Goal: Navigation & Orientation: Find specific page/section

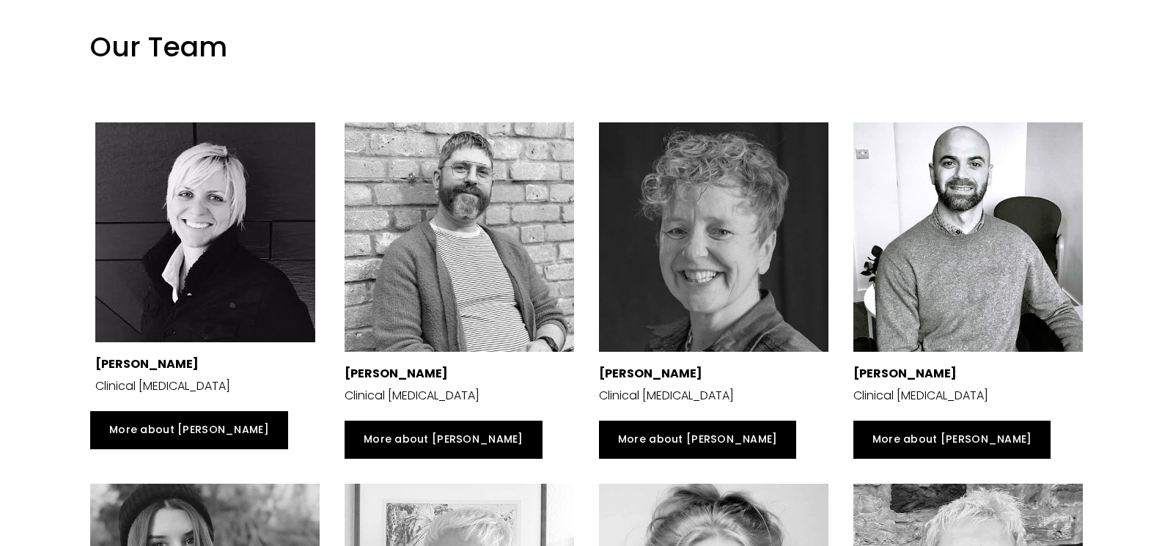
scroll to position [2293, 0]
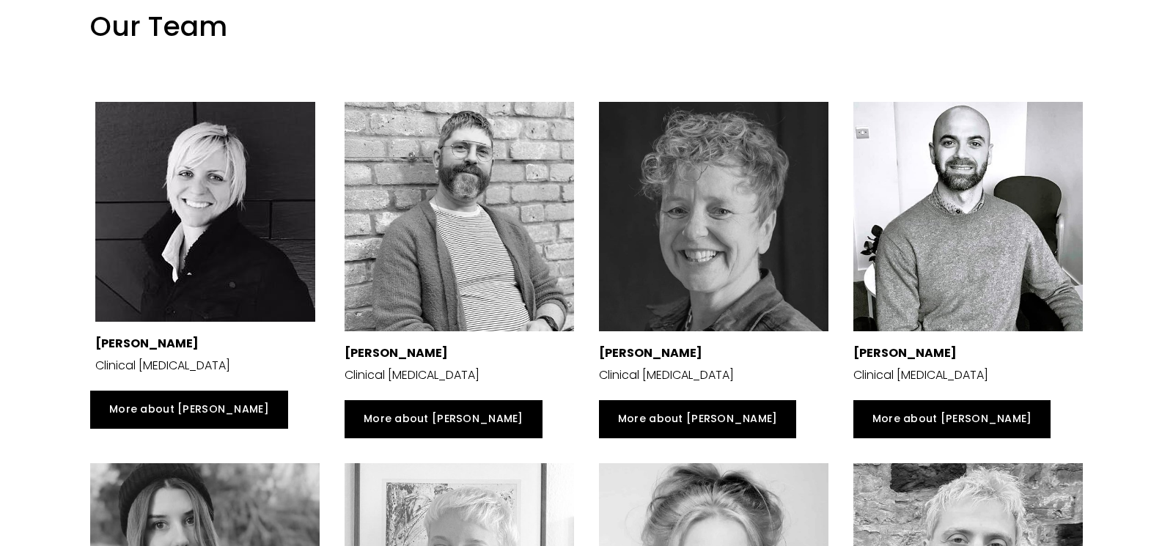
click at [670, 176] on div at bounding box center [713, 216] width 229 height 229
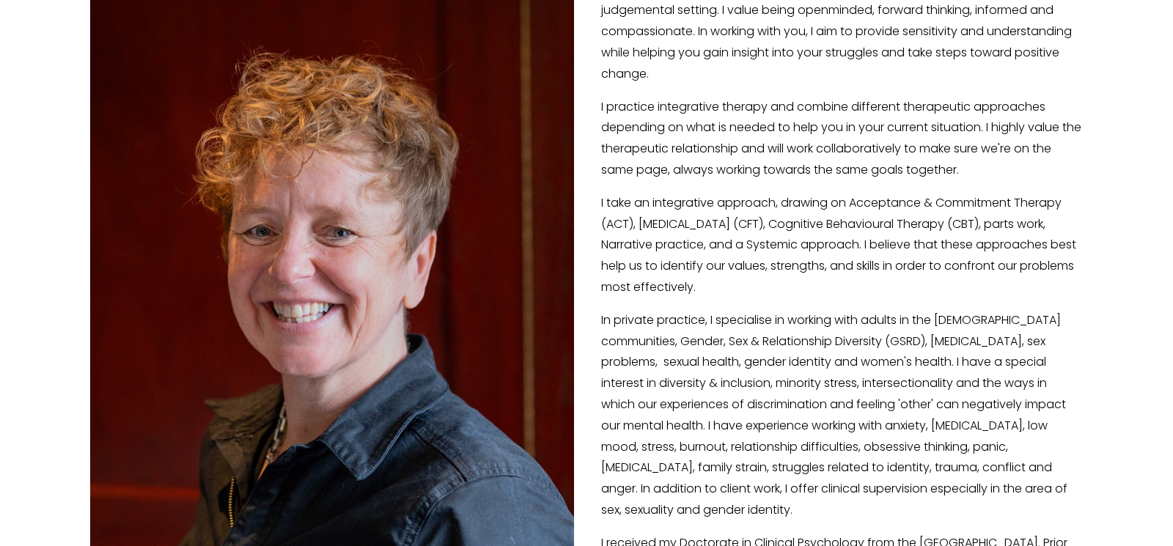
scroll to position [406, 0]
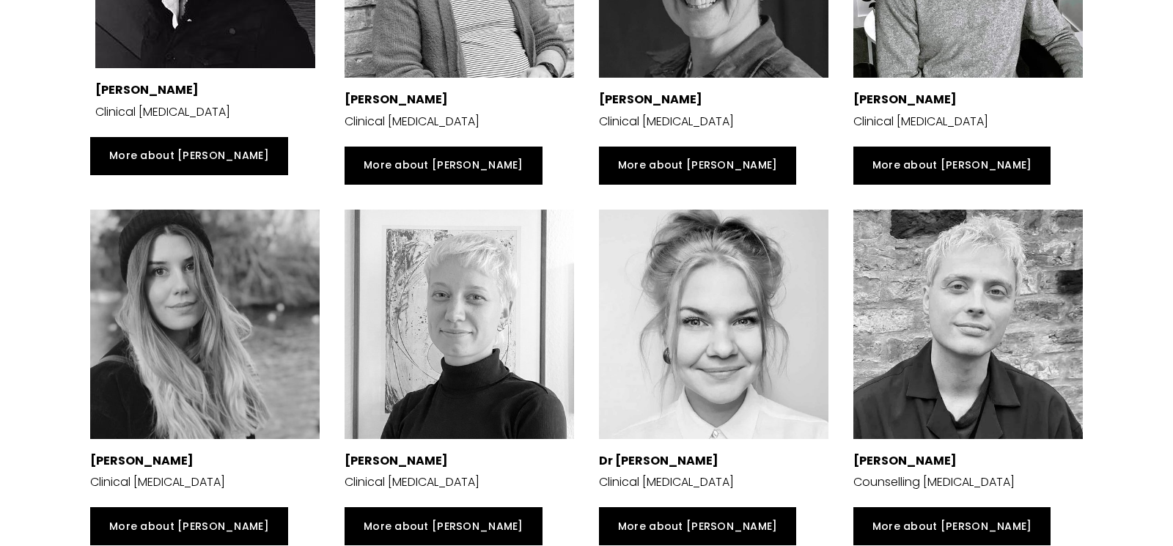
scroll to position [2548, 0]
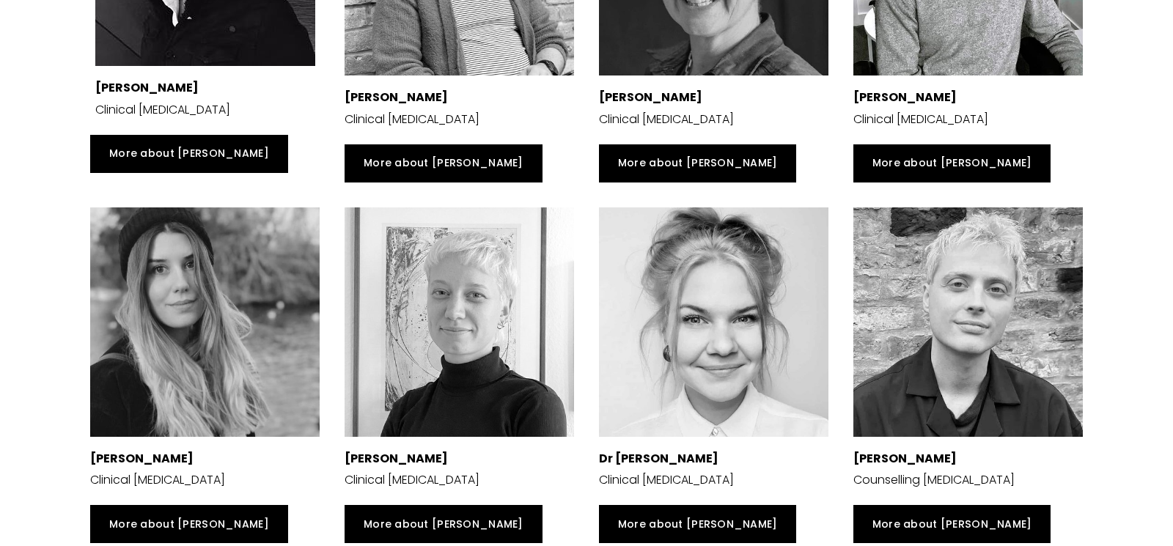
click at [962, 276] on div at bounding box center [967, 321] width 229 height 229
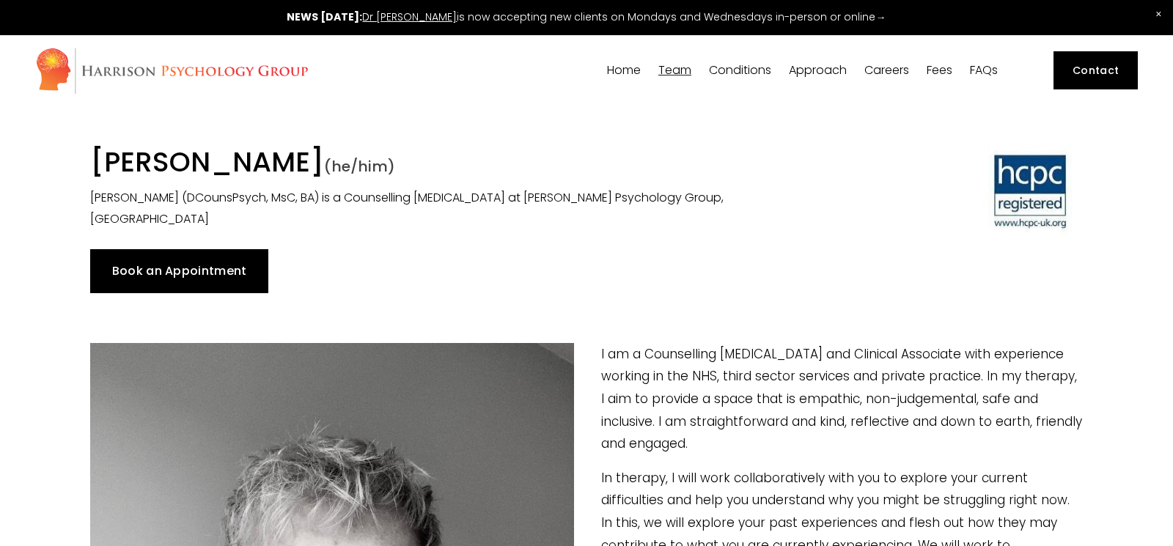
click at [625, 76] on link "Home" at bounding box center [624, 71] width 34 height 14
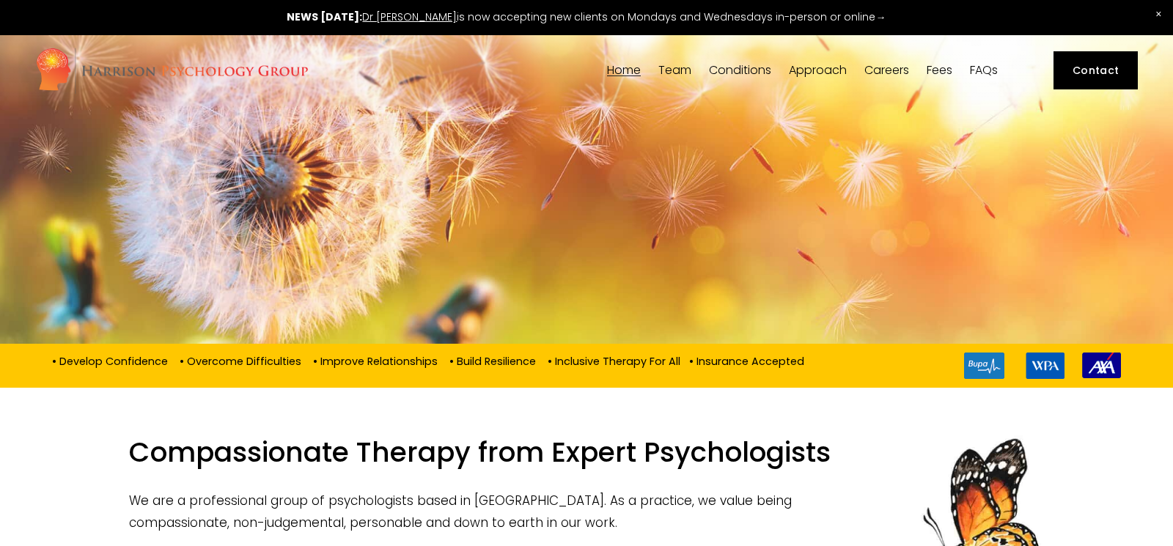
click at [890, 70] on link "Careers" at bounding box center [886, 71] width 45 height 14
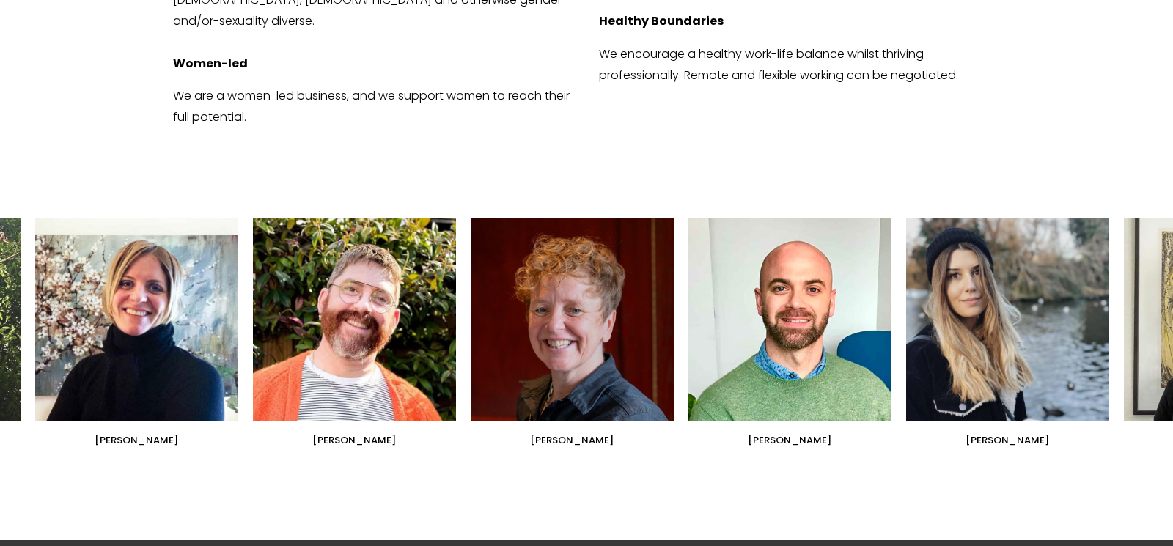
scroll to position [1288, 0]
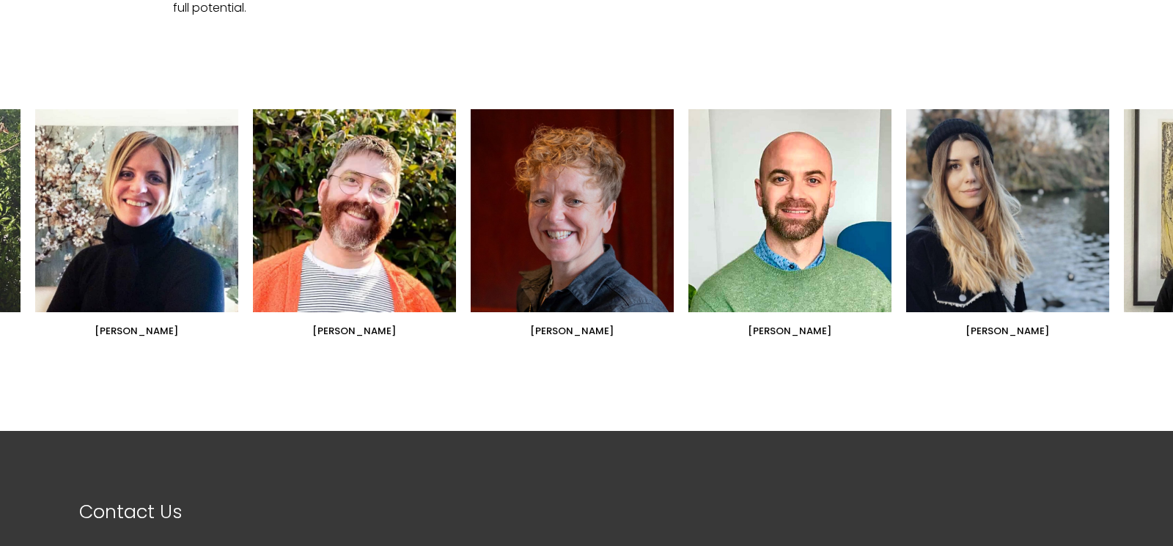
scroll to position [1395, 0]
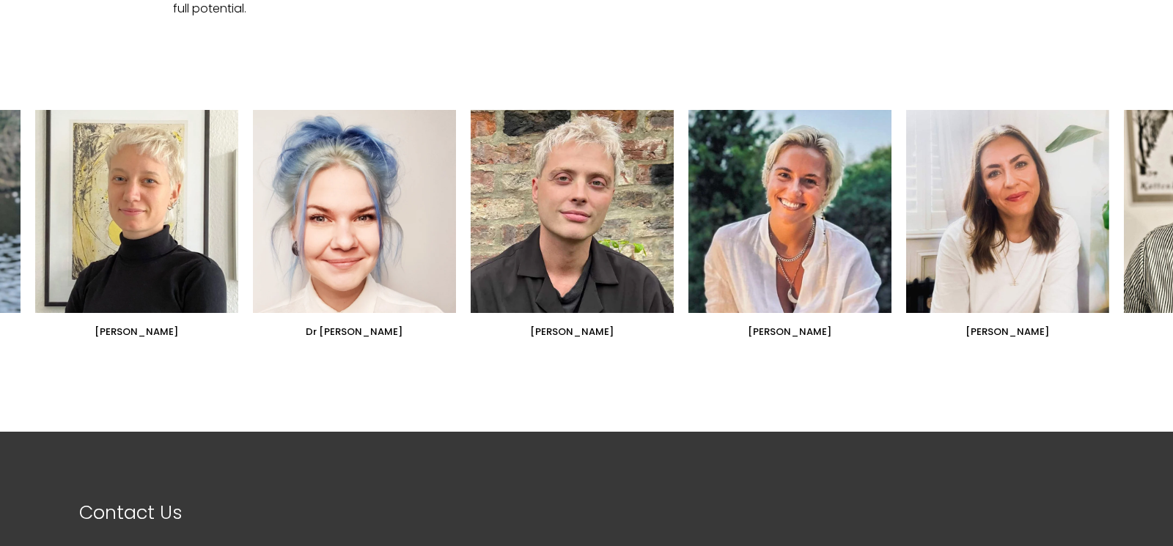
drag, startPoint x: 1132, startPoint y: 145, endPoint x: 134, endPoint y: 86, distance: 999.2
click at [121, 110] on ul "[PERSON_NAME] [PERSON_NAME] [PERSON_NAME]" at bounding box center [586, 224] width 1102 height 228
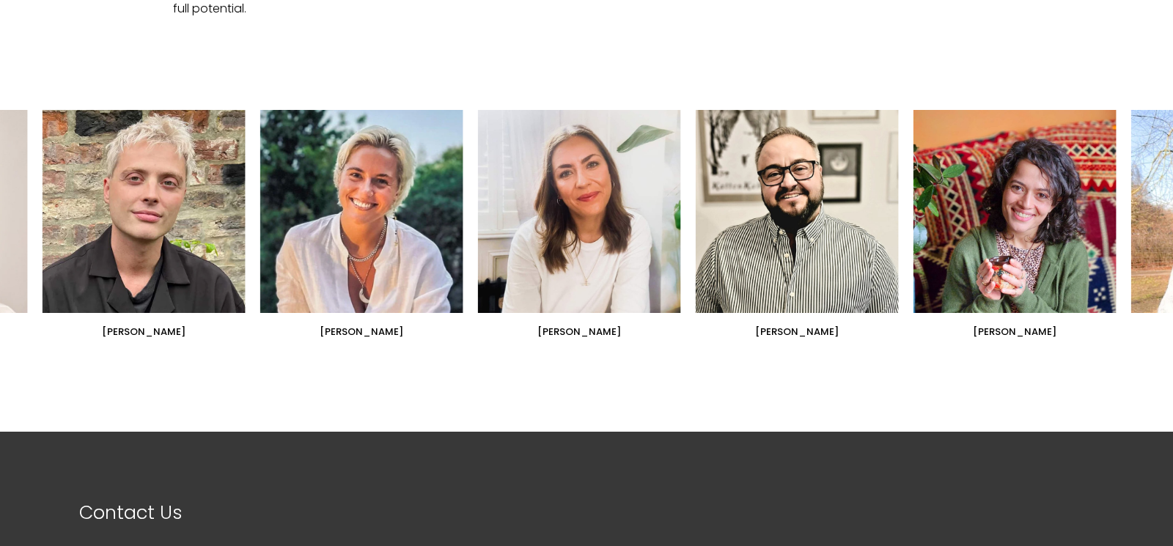
drag, startPoint x: 1042, startPoint y: 124, endPoint x: 638, endPoint y: 118, distance: 403.9
click at [643, 119] on ul "[PERSON_NAME] [PERSON_NAME] [PERSON_NAME]" at bounding box center [586, 224] width 1102 height 228
